Goal: Information Seeking & Learning: Learn about a topic

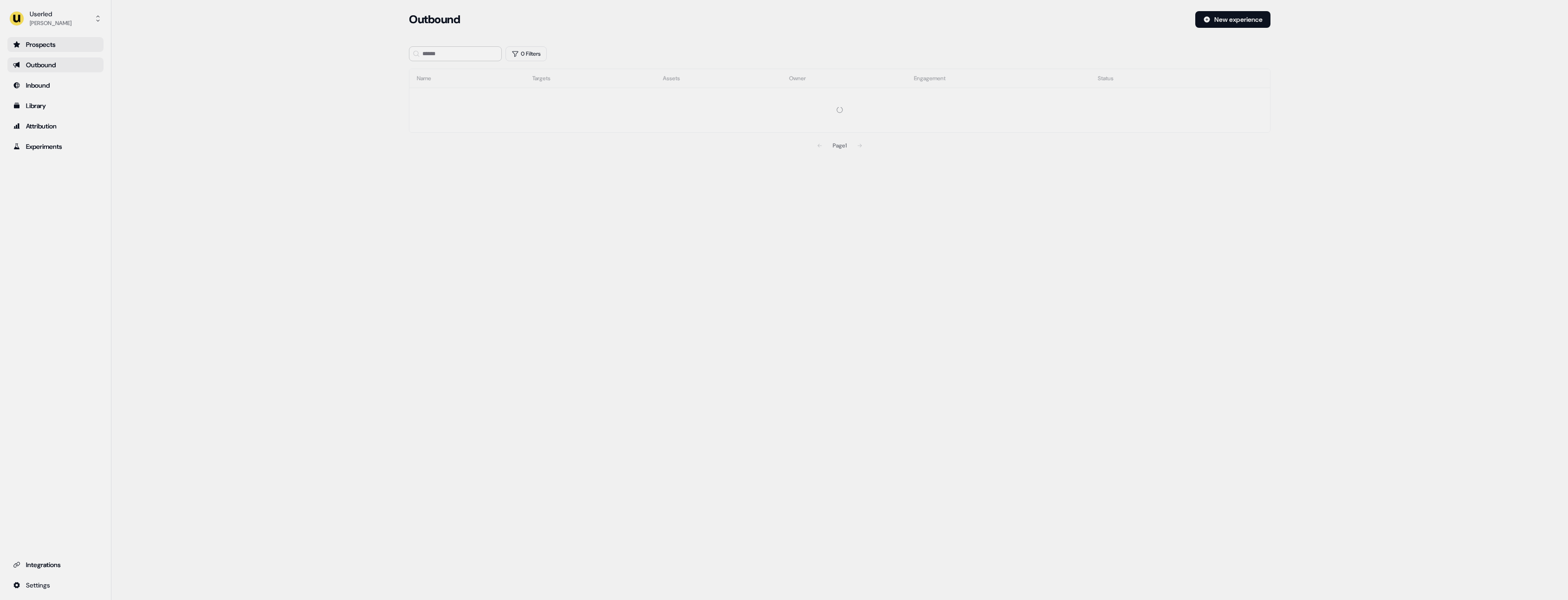
click at [51, 47] on div "Prospects" at bounding box center [55, 45] width 85 height 9
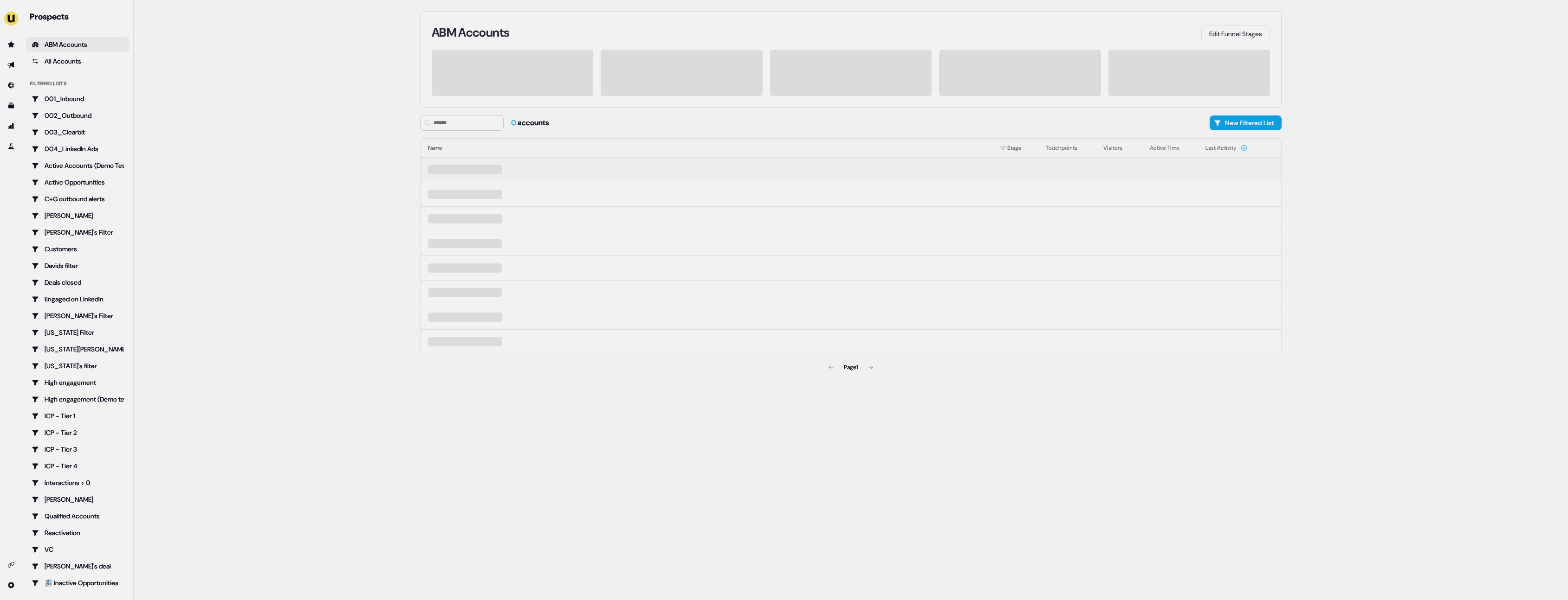
click at [511, 168] on td at bounding box center [706, 170] width 572 height 24
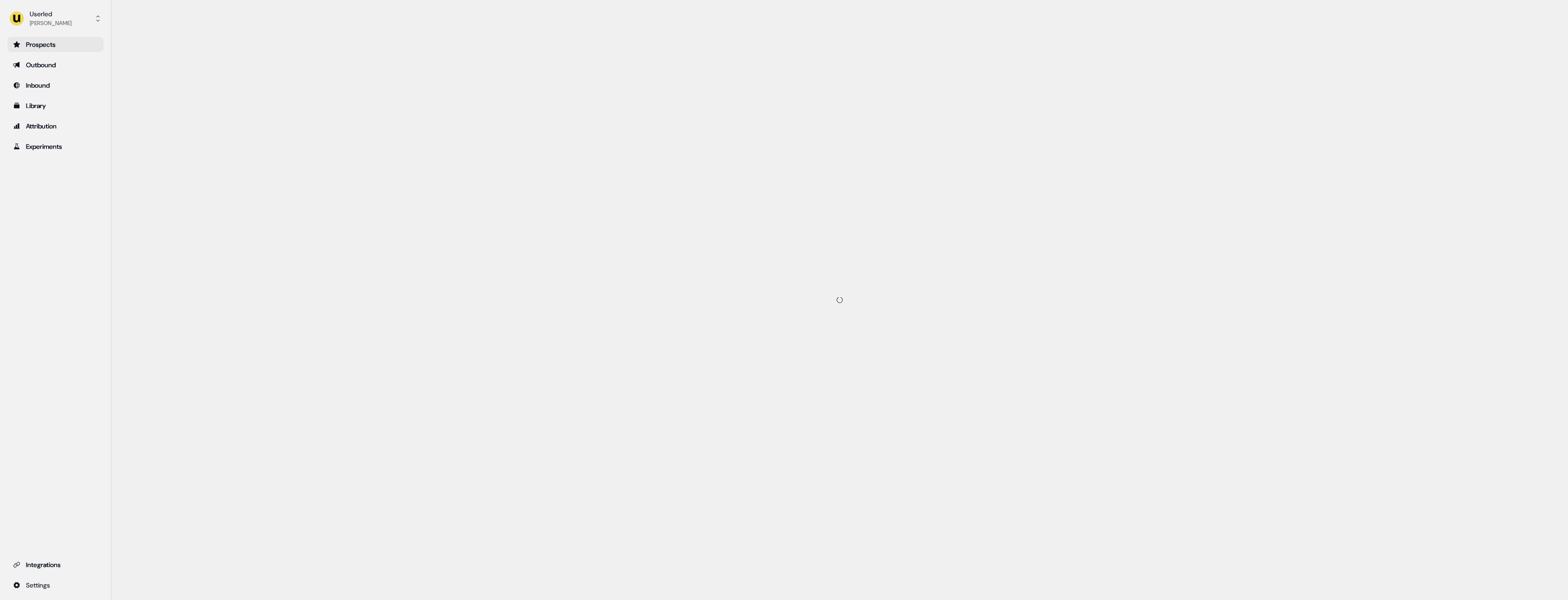
click at [49, 45] on div "Prospects" at bounding box center [55, 45] width 85 height 9
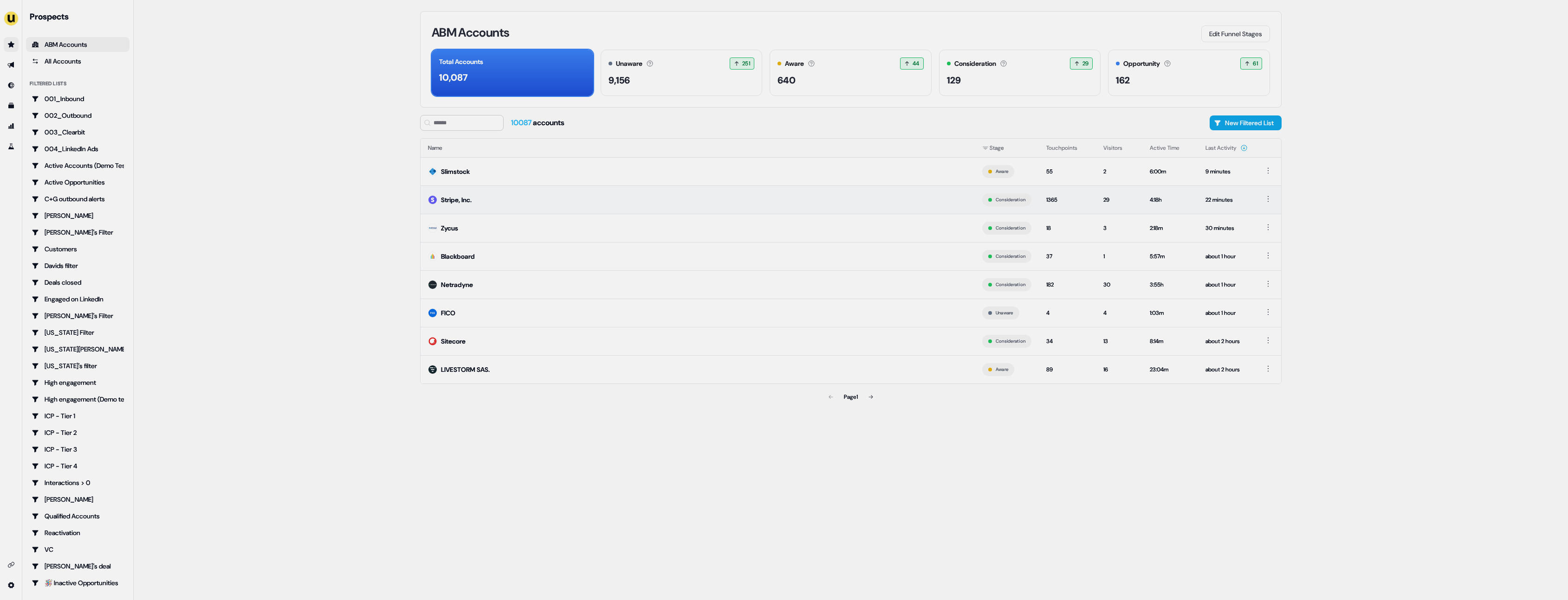
click at [520, 196] on td "Stripe, Inc." at bounding box center [698, 200] width 554 height 28
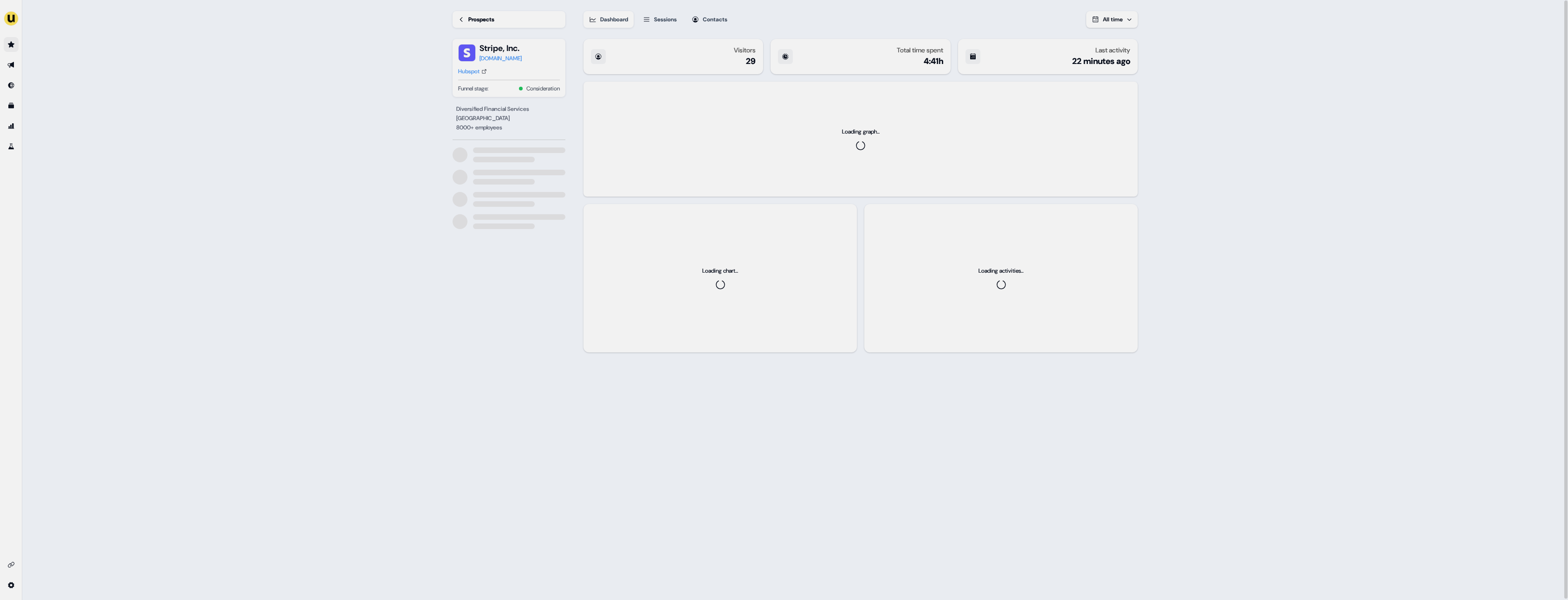
click at [724, 22] on div "Contacts" at bounding box center [715, 20] width 24 height 9
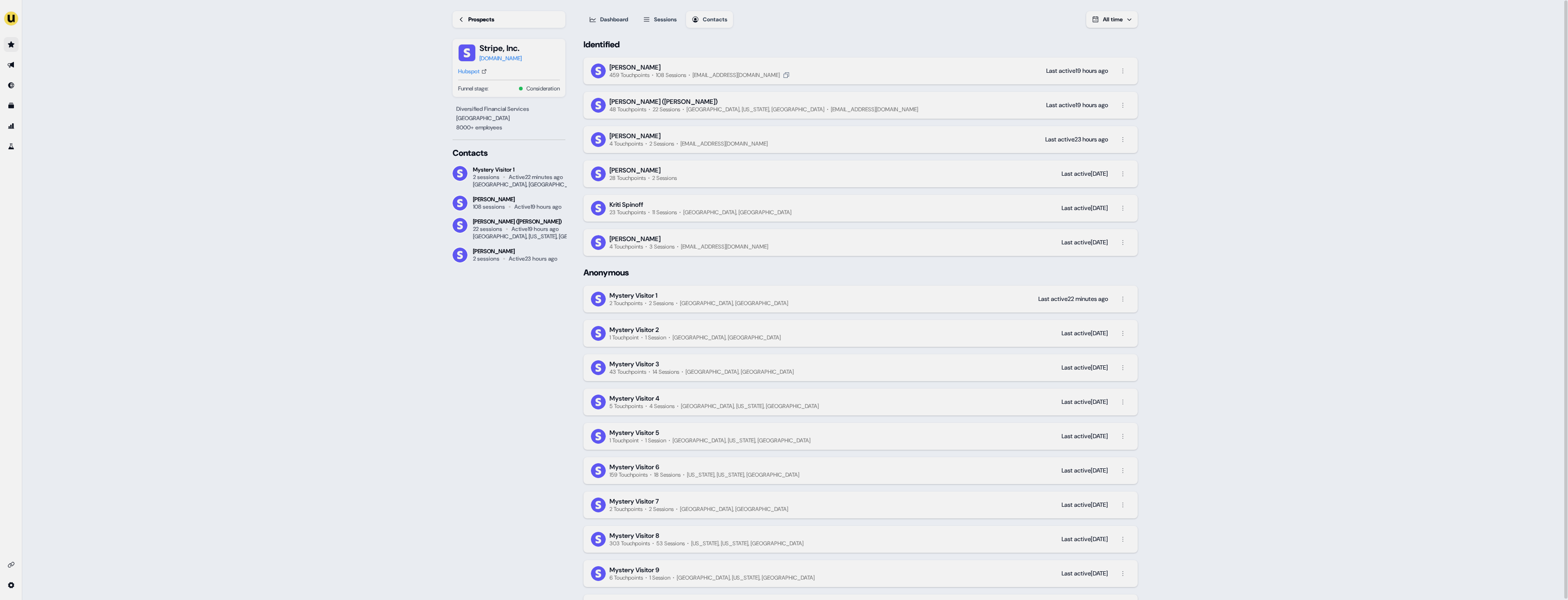
click at [613, 67] on div "[PERSON_NAME]" at bounding box center [635, 67] width 51 height 8
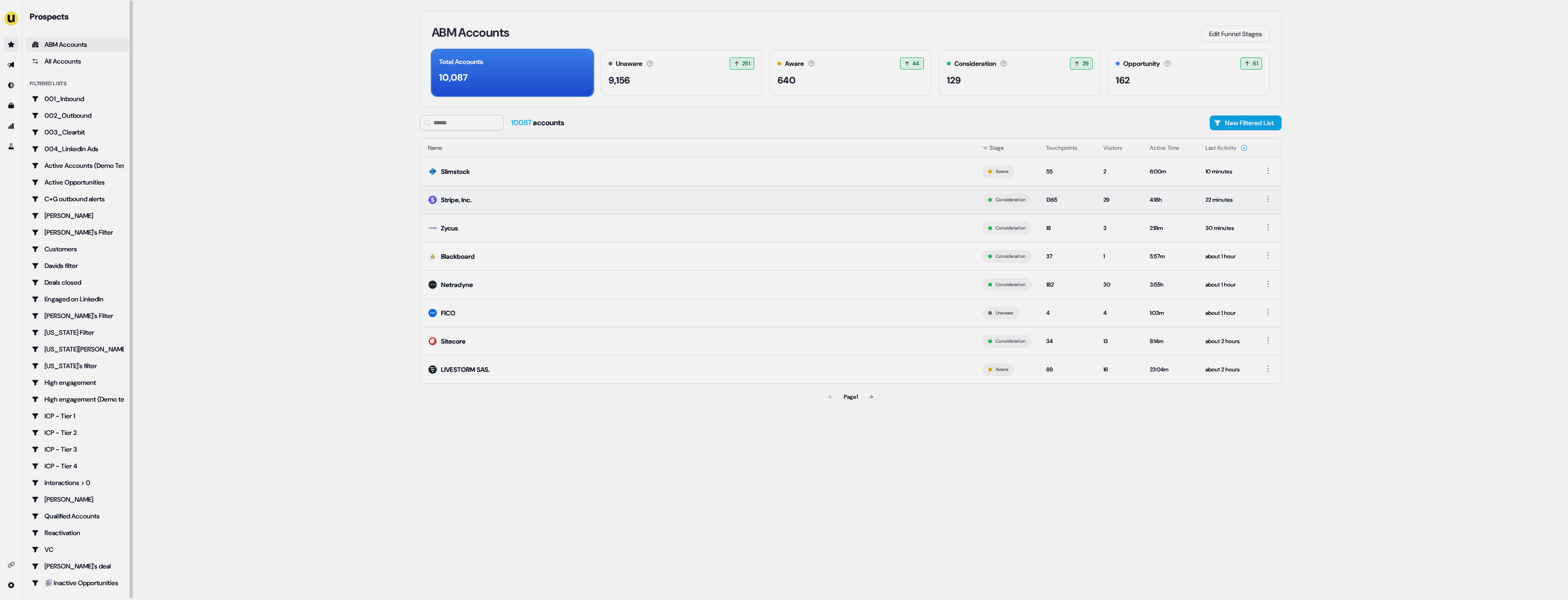
click at [534, 203] on td "Stripe, Inc." at bounding box center [698, 200] width 554 height 28
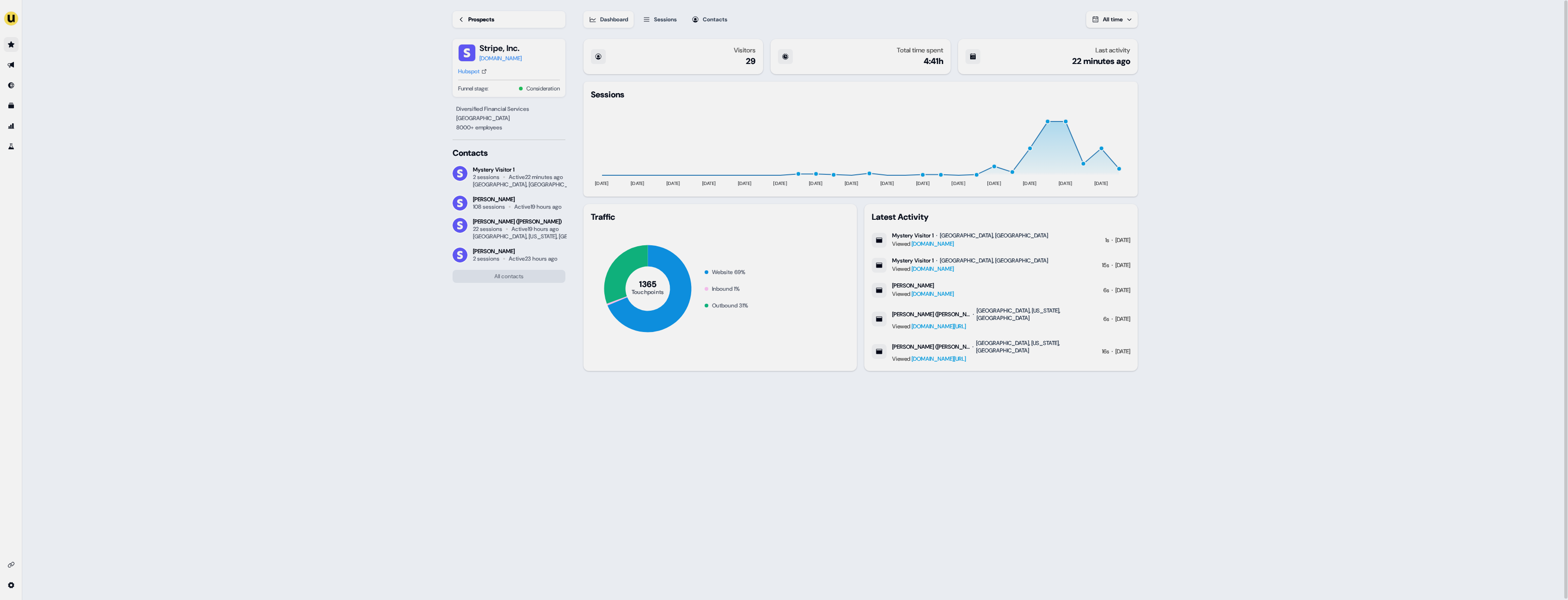
drag, startPoint x: 644, startPoint y: 24, endPoint x: 662, endPoint y: 23, distance: 18.0
click at [644, 24] on button "Sessions" at bounding box center [660, 20] width 45 height 17
